Goal: Task Accomplishment & Management: Manage account settings

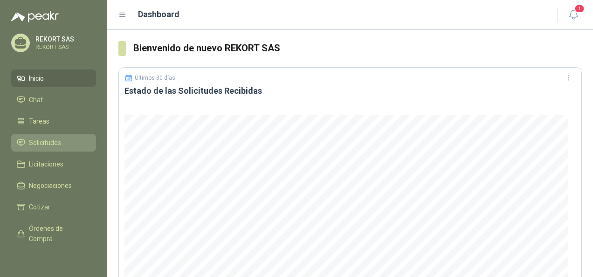
click at [45, 143] on span "Solicitudes" at bounding box center [45, 142] width 32 height 10
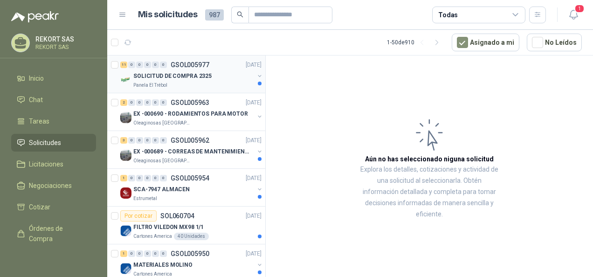
click at [171, 72] on p "SOLICITUD DE COMPRA 2325" at bounding box center [172, 76] width 78 height 9
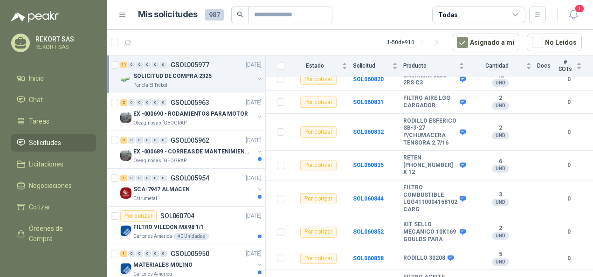
scroll to position [225, 0]
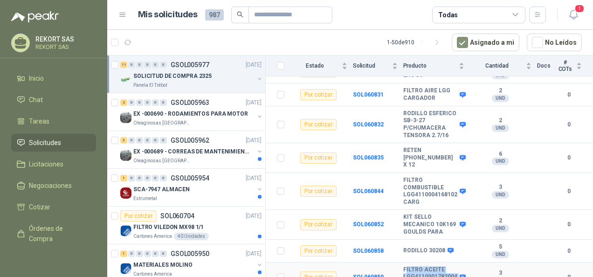
drag, startPoint x: 403, startPoint y: 259, endPoint x: 431, endPoint y: 277, distance: 33.3
click at [431, 276] on html "REKORT SAS REKORT SAS Inicio Chat Tareas Solicitudes Licitaciones Negociaciones…" at bounding box center [296, 138] width 593 height 277
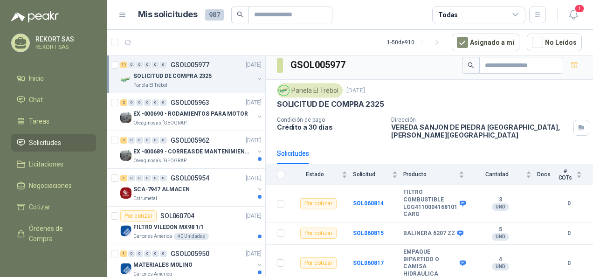
scroll to position [0, 0]
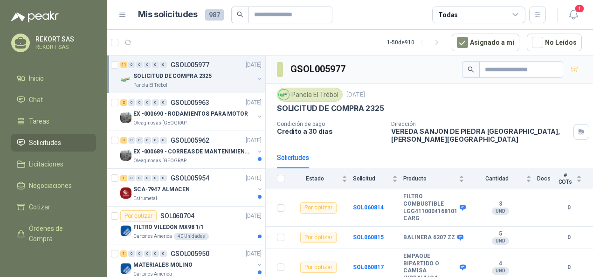
click at [322, 93] on div "Panela El Trébol" at bounding box center [310, 95] width 66 height 14
drag, startPoint x: 322, startPoint y: 93, endPoint x: 304, endPoint y: 96, distance: 17.9
click at [304, 96] on div "Panela El Trébol" at bounding box center [310, 95] width 66 height 14
click at [166, 121] on p "Oleaginosas [GEOGRAPHIC_DATA][PERSON_NAME]" at bounding box center [162, 122] width 59 height 7
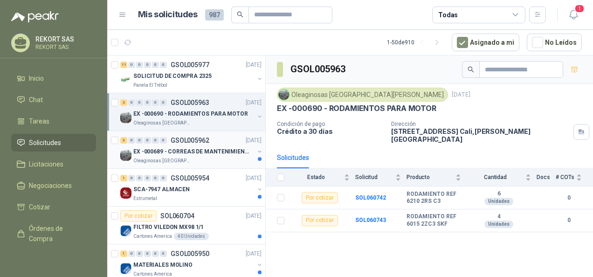
click at [191, 150] on p "EX -000689 - CORREAS DE MANTENIMIENTO" at bounding box center [191, 151] width 116 height 9
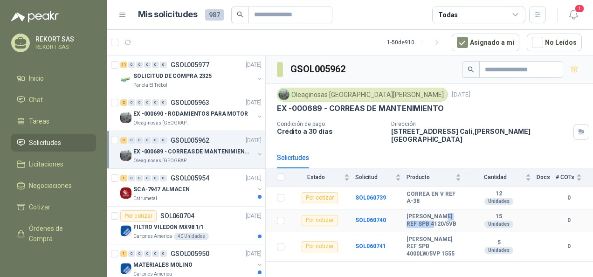
drag, startPoint x: 441, startPoint y: 207, endPoint x: 441, endPoint y: 216, distance: 8.9
click at [441, 216] on b "[PERSON_NAME] REF SPB 4120/5VB" at bounding box center [433, 220] width 55 height 14
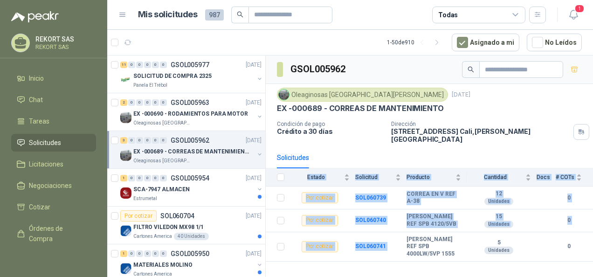
drag, startPoint x: 407, startPoint y: 231, endPoint x: 463, endPoint y: 247, distance: 58.0
click at [463, 247] on div "GSOL005962 Oleaginosas [GEOGRAPHIC_DATA][PERSON_NAME] [DATE] EX -000689 - CORRE…" at bounding box center [429, 167] width 327 height 225
drag, startPoint x: 463, startPoint y: 247, endPoint x: 440, endPoint y: 239, distance: 24.6
click at [440, 239] on b "[PERSON_NAME] REF SPB 4000LW/5VP 1555" at bounding box center [433, 247] width 55 height 22
drag, startPoint x: 397, startPoint y: 259, endPoint x: 415, endPoint y: 235, distance: 29.6
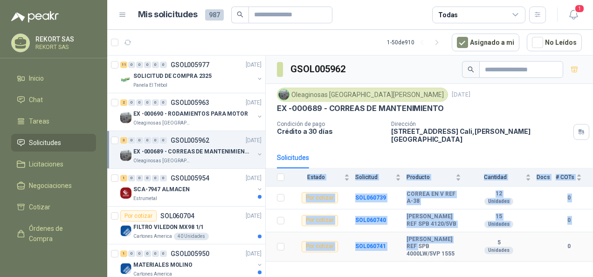
click at [415, 235] on div "GSOL005962 Oleaginosas [GEOGRAPHIC_DATA][PERSON_NAME] [DATE] EX -000689 - CORRE…" at bounding box center [429, 167] width 327 height 225
click at [415, 236] on b "[PERSON_NAME] REF SPB 4000LW/5VP 1555" at bounding box center [433, 247] width 55 height 22
click at [428, 247] on div "GSOL005962 Oleaginosas [GEOGRAPHIC_DATA][PERSON_NAME] [DATE] EX -000689 - CORRE…" at bounding box center [429, 167] width 327 height 225
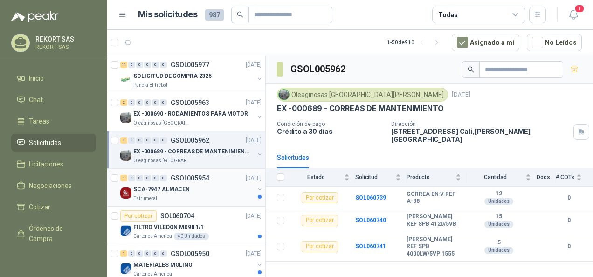
click at [185, 188] on p "SCA-7947 ALMACEN" at bounding box center [161, 189] width 56 height 9
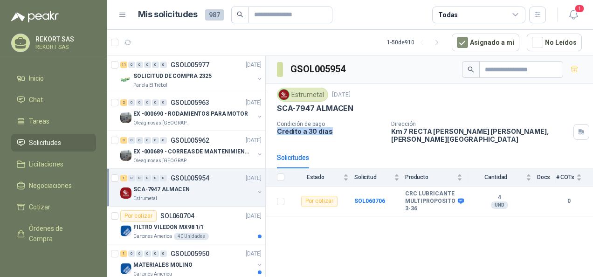
drag, startPoint x: 278, startPoint y: 129, endPoint x: 331, endPoint y: 133, distance: 53.3
click at [331, 133] on p "Crédito a 30 días" at bounding box center [330, 131] width 107 height 8
click at [155, 216] on div "Por cotizar SOL060704" at bounding box center [157, 215] width 74 height 11
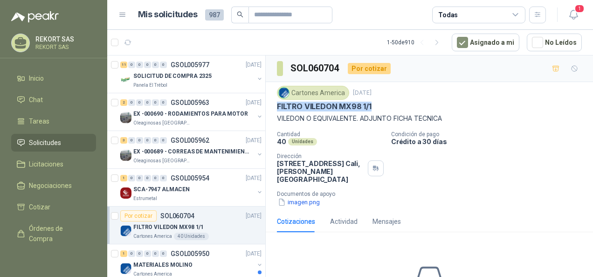
drag, startPoint x: 275, startPoint y: 104, endPoint x: 379, endPoint y: 103, distance: 103.5
click at [379, 103] on div "Cartones America [DATE] FILTRO VILEDON MX98 1/1 VILEDON O EQUIVALENTE. ADJUNTO …" at bounding box center [429, 146] width 327 height 129
copy p "FILTRO VILEDON MX98 1/1"
